Goal: Transaction & Acquisition: Book appointment/travel/reservation

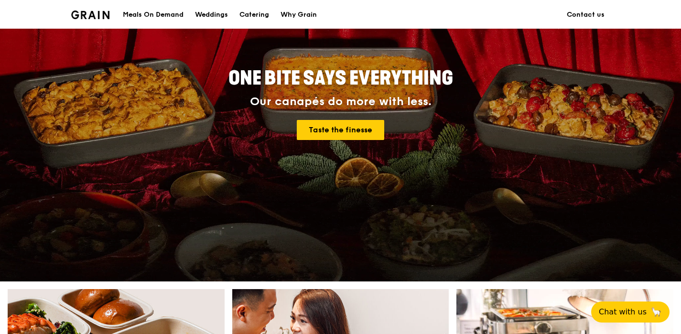
scroll to position [94, 0]
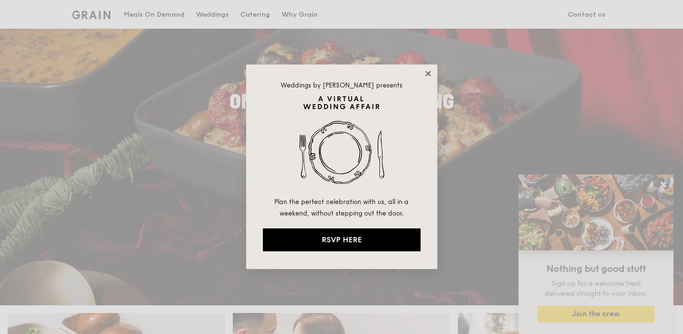
click at [428, 69] on icon at bounding box center [428, 73] width 9 height 9
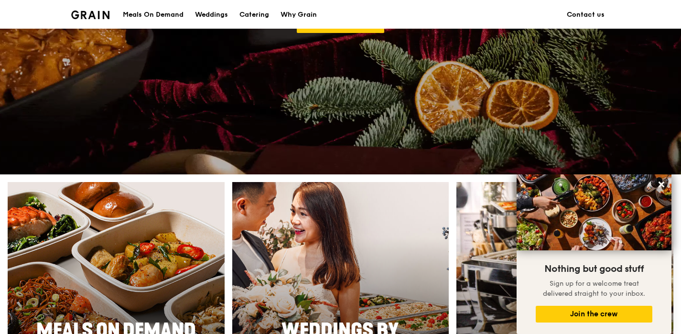
scroll to position [238, 0]
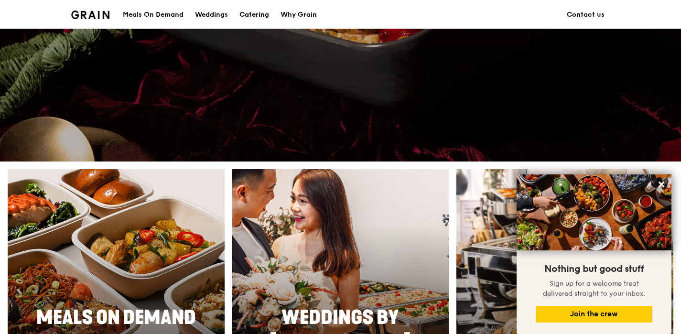
click at [257, 21] on div "Catering" at bounding box center [254, 14] width 30 height 29
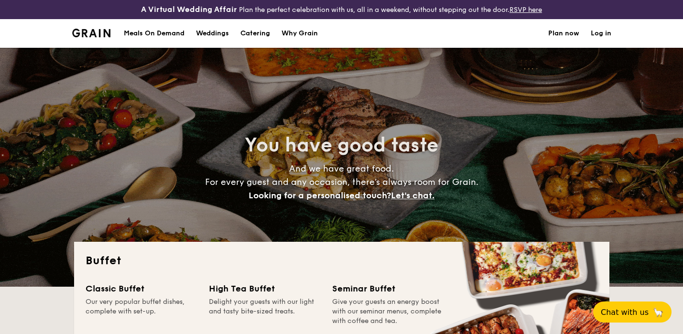
select select
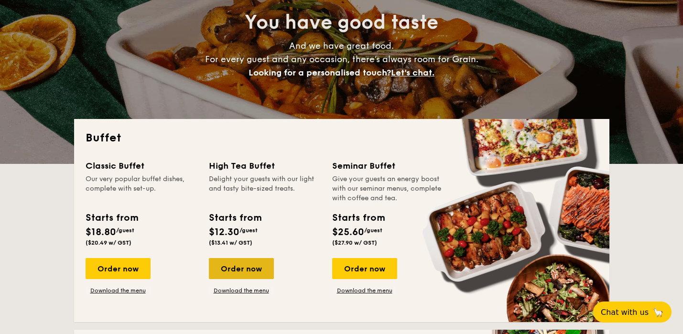
click at [257, 272] on div "Order now" at bounding box center [241, 268] width 65 height 21
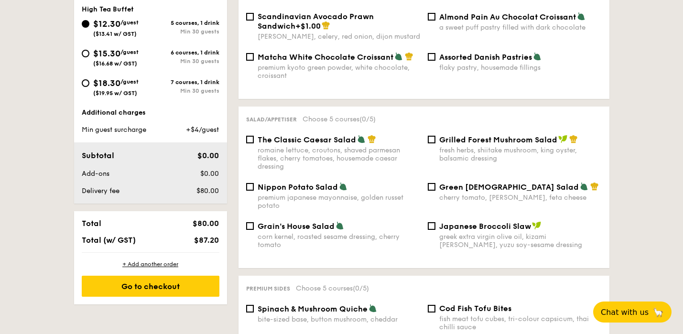
scroll to position [384, 0]
click at [183, 123] on div "Additional charges Min guest surcharge +$4/guest" at bounding box center [151, 121] width 138 height 27
click at [184, 131] on div "+$4/guest" at bounding box center [194, 130] width 58 height 10
drag, startPoint x: 193, startPoint y: 132, endPoint x: 127, endPoint y: 131, distance: 66.0
click at [128, 131] on div "Min guest surcharge +$4/guest" at bounding box center [150, 130] width 145 height 10
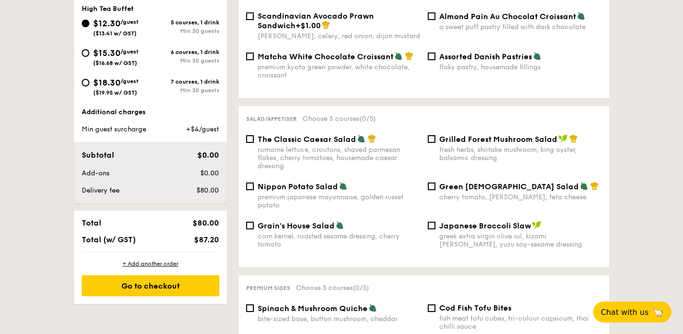
click at [136, 136] on div "Additional charges Min guest surcharge +$4/guest Subtotal $0.00 Add-ons $0.00 D…" at bounding box center [150, 156] width 153 height 96
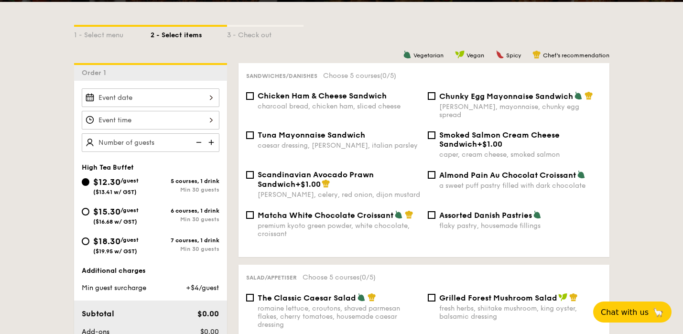
scroll to position [189, 0]
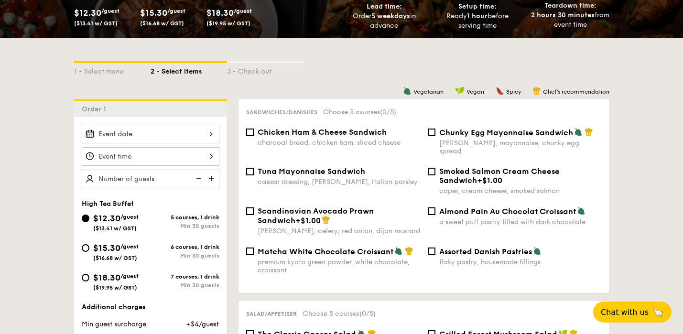
click at [149, 139] on div at bounding box center [151, 134] width 138 height 19
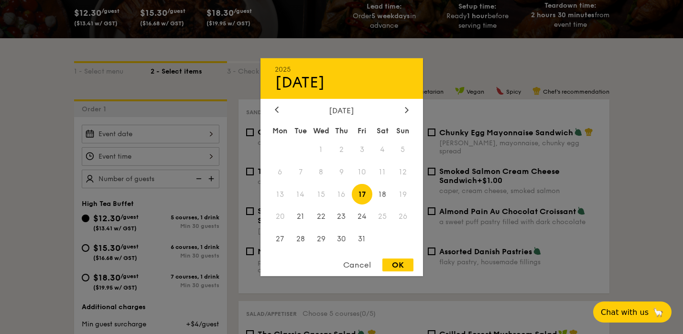
click at [149, 139] on div at bounding box center [341, 167] width 683 height 334
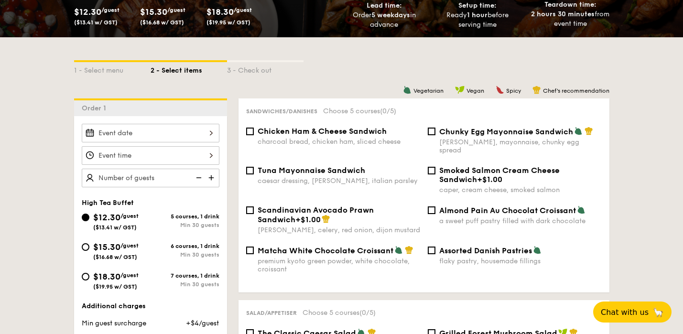
scroll to position [240, 0]
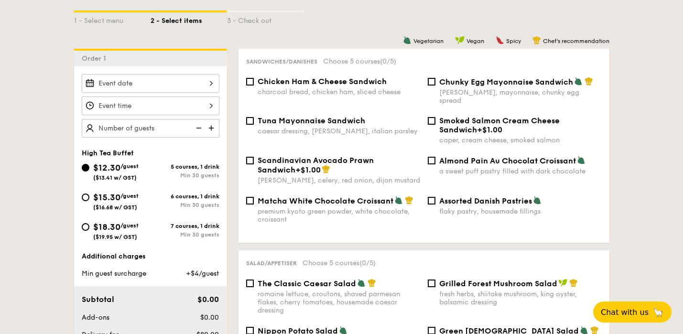
click at [194, 86] on div at bounding box center [151, 83] width 138 height 19
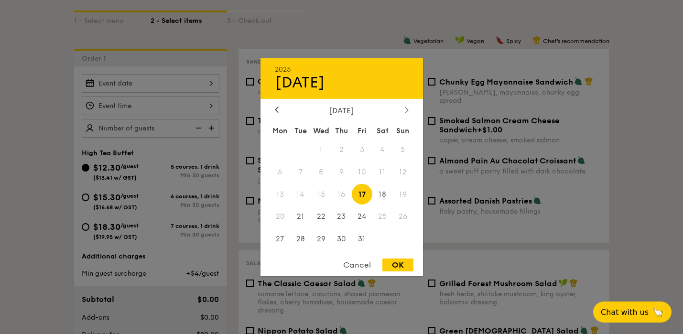
click at [403, 108] on div at bounding box center [406, 110] width 9 height 9
click at [384, 176] on span "8" at bounding box center [382, 172] width 21 height 21
click at [402, 258] on div "2025 Nov 08 November 2025 Mon Tue Wed Thu Fri Sat Sun 1 2 3 4 5 6 7 8 9 10 11 1…" at bounding box center [341, 167] width 162 height 218
click at [396, 269] on div "OK" at bounding box center [397, 265] width 31 height 13
type input "Nov 08, 2025"
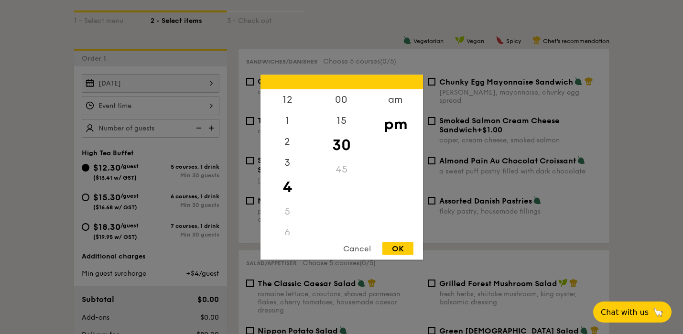
click at [177, 111] on div "12 1 2 3 4 5 6 7 8 9 10 11 00 15 30 45 am pm Cancel OK" at bounding box center [151, 106] width 138 height 19
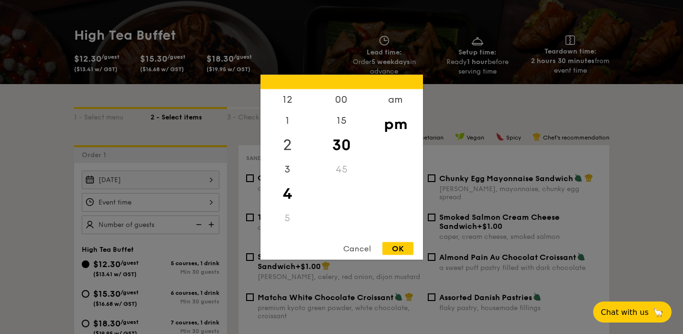
scroll to position [135, 0]
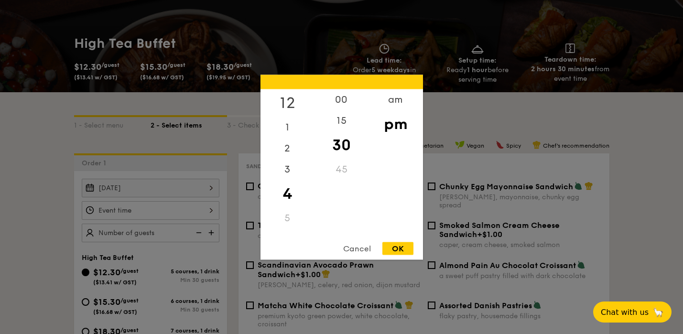
click at [288, 105] on div "12" at bounding box center [287, 103] width 54 height 28
click at [285, 203] on div "10" at bounding box center [287, 203] width 54 height 21
click at [289, 203] on div "10" at bounding box center [287, 203] width 54 height 21
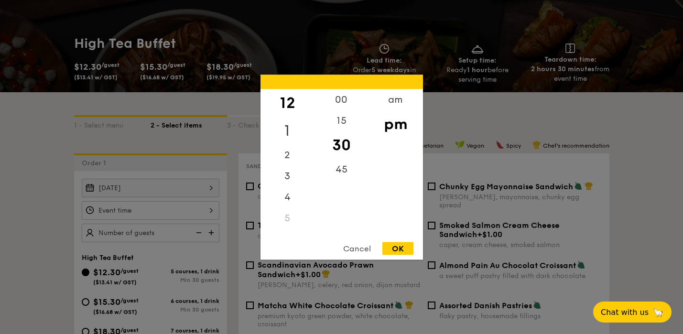
click at [286, 122] on div "1" at bounding box center [287, 131] width 54 height 28
click at [393, 105] on div "am" at bounding box center [395, 103] width 54 height 28
click at [292, 188] on div "4" at bounding box center [287, 183] width 54 height 21
click at [289, 181] on div "4" at bounding box center [287, 183] width 54 height 21
click at [343, 106] on div "00" at bounding box center [341, 103] width 54 height 28
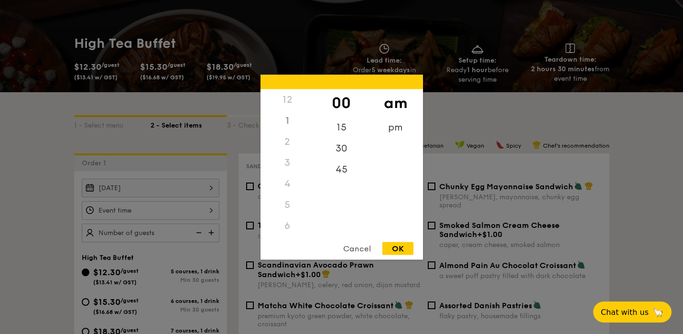
scroll to position [107, 0]
click at [286, 203] on div "10" at bounding box center [287, 207] width 54 height 28
click at [348, 153] on div "30" at bounding box center [341, 152] width 54 height 28
click at [344, 103] on div "00" at bounding box center [341, 103] width 54 height 28
click at [398, 249] on div "OK" at bounding box center [397, 248] width 31 height 13
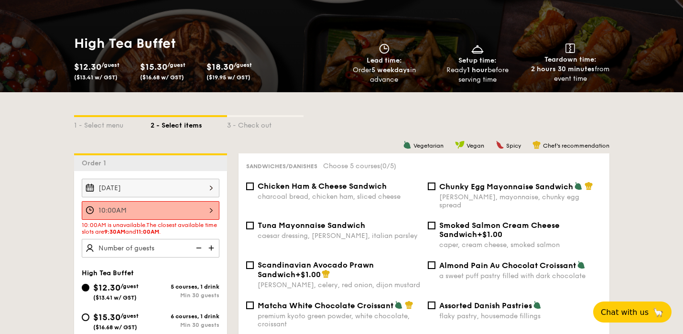
click at [176, 212] on div "10:00AM" at bounding box center [151, 210] width 138 height 19
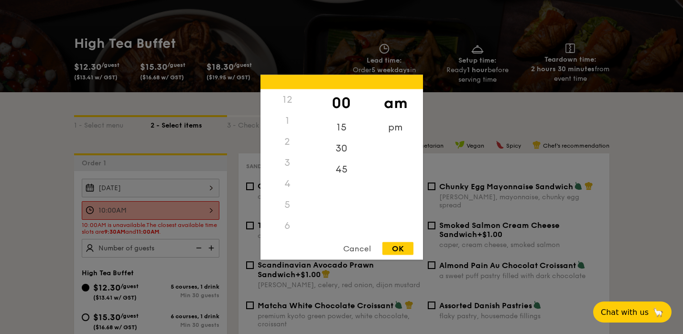
scroll to position [105, 0]
drag, startPoint x: 286, startPoint y: 227, endPoint x: 294, endPoint y: 169, distance: 58.5
click at [294, 167] on div "12 1 2 3 4 5 6 7 8 9 10 11" at bounding box center [287, 162] width 54 height 146
click at [294, 184] on div "9" at bounding box center [287, 187] width 54 height 28
click at [338, 153] on div "30" at bounding box center [341, 152] width 54 height 28
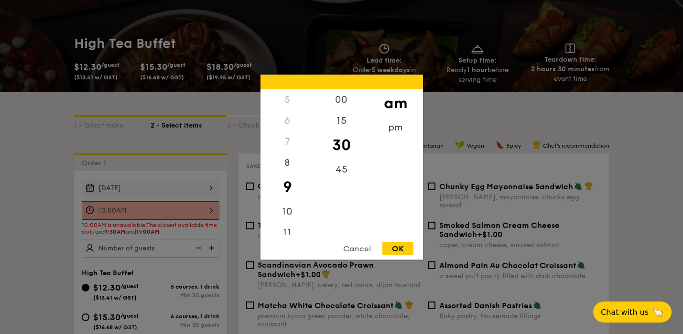
click at [393, 247] on div "OK" at bounding box center [397, 248] width 31 height 13
type input "9:30AM"
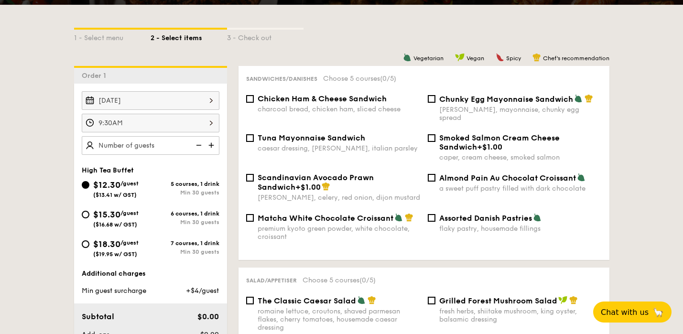
scroll to position [288, 0]
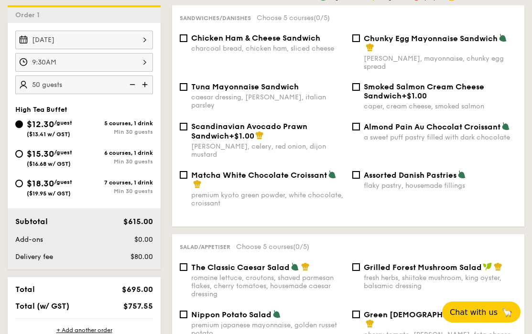
scroll to position [291, 0]
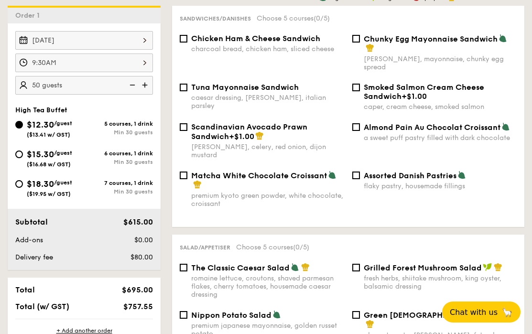
click at [147, 86] on img at bounding box center [146, 85] width 14 height 18
click at [132, 89] on img at bounding box center [131, 85] width 14 height 18
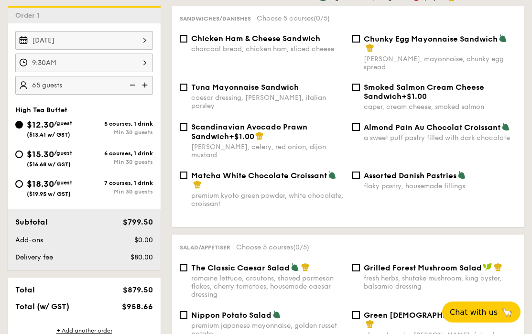
click at [132, 88] on img at bounding box center [131, 85] width 14 height 18
click at [132, 89] on img at bounding box center [131, 85] width 14 height 18
click at [150, 89] on img at bounding box center [146, 85] width 14 height 18
click at [148, 87] on img at bounding box center [146, 85] width 14 height 18
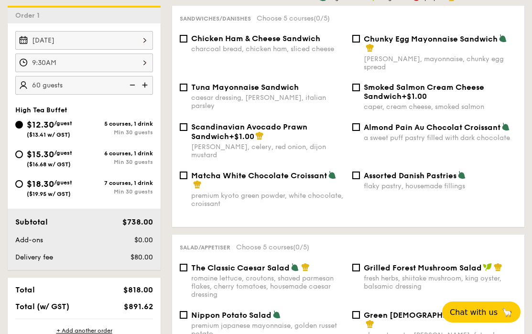
click at [130, 84] on img at bounding box center [131, 85] width 14 height 18
click at [142, 85] on img at bounding box center [146, 85] width 14 height 18
click at [136, 85] on img at bounding box center [131, 85] width 14 height 18
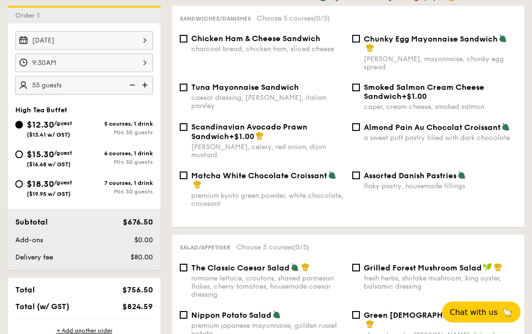
click at [136, 85] on img at bounding box center [131, 85] width 14 height 18
click at [150, 90] on img at bounding box center [146, 85] width 14 height 18
type input "60 guests"
